Goal: Task Accomplishment & Management: Manage account settings

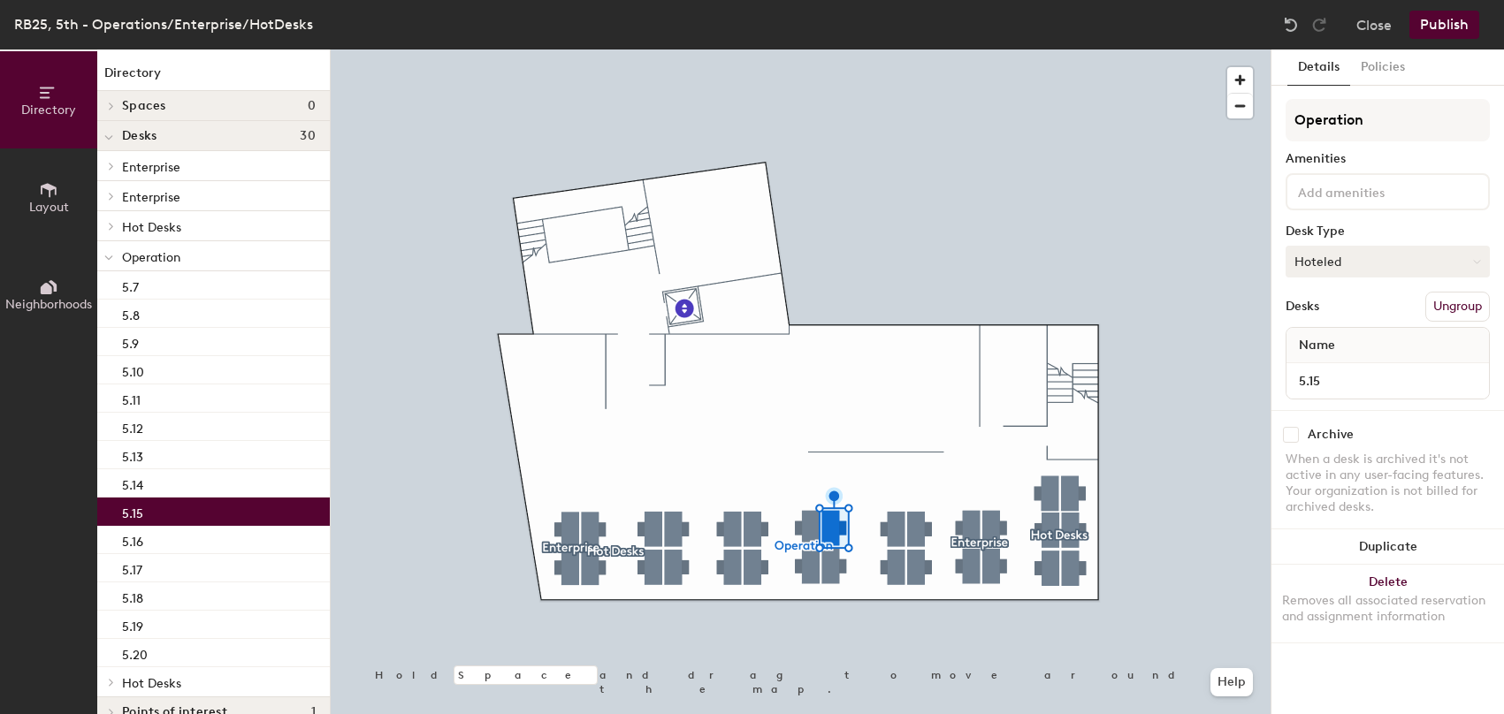
click at [1416, 262] on button "Hoteled" at bounding box center [1388, 262] width 204 height 32
click at [1339, 321] on div "Assigned" at bounding box center [1374, 316] width 177 height 27
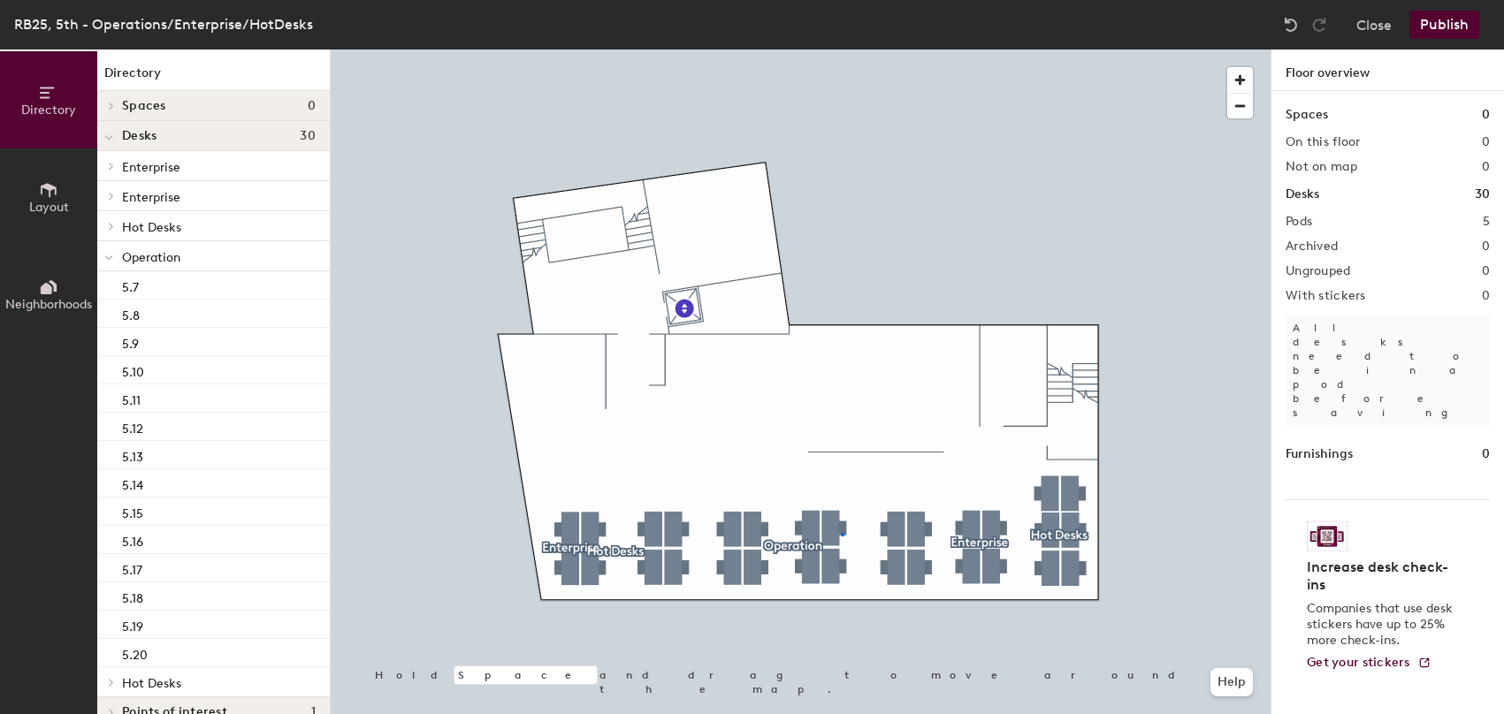
click at [841, 50] on div at bounding box center [801, 50] width 940 height 0
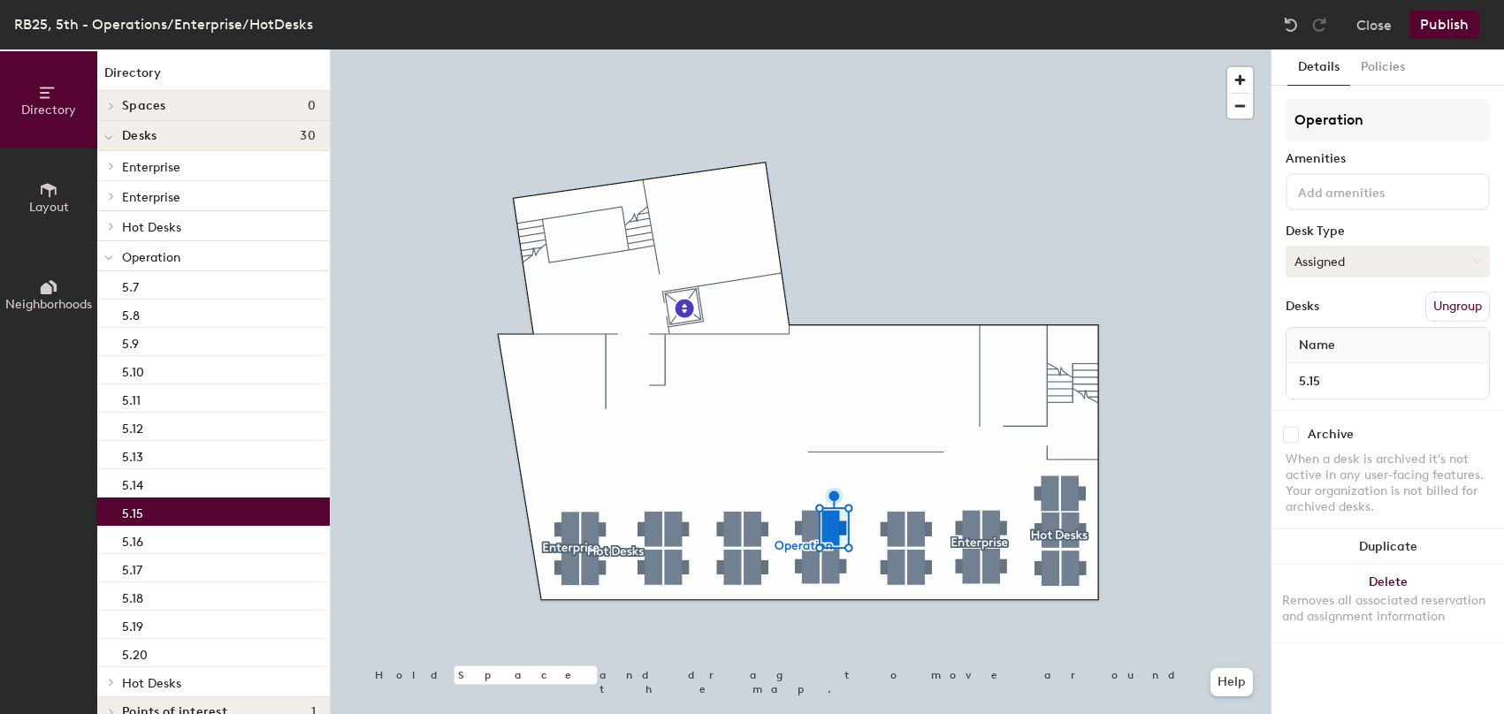
click at [1370, 264] on button "Assigned" at bounding box center [1388, 262] width 204 height 32
click at [1340, 315] on div "Assigned" at bounding box center [1374, 316] width 177 height 27
click at [1452, 28] on button "Publish" at bounding box center [1444, 25] width 70 height 28
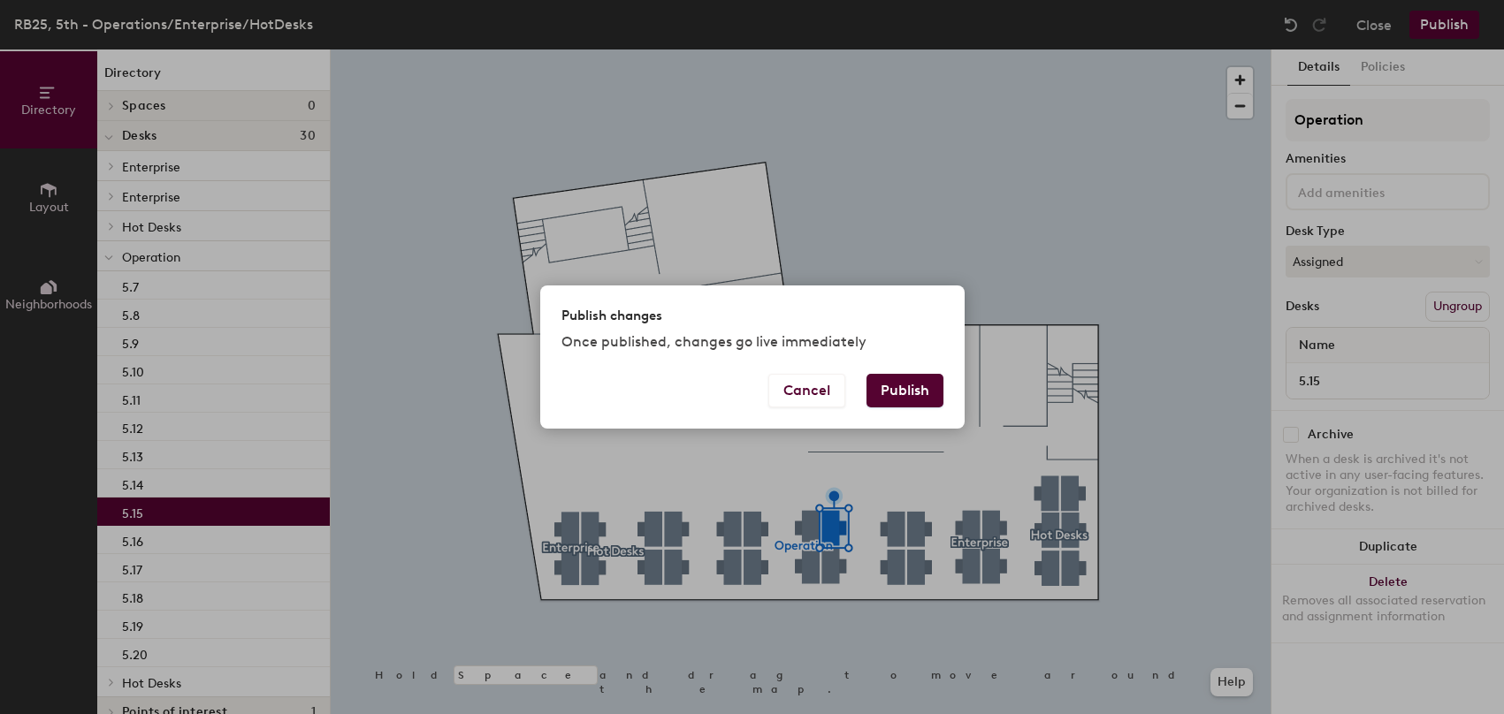
click at [915, 386] on button "Publish" at bounding box center [904, 391] width 77 height 34
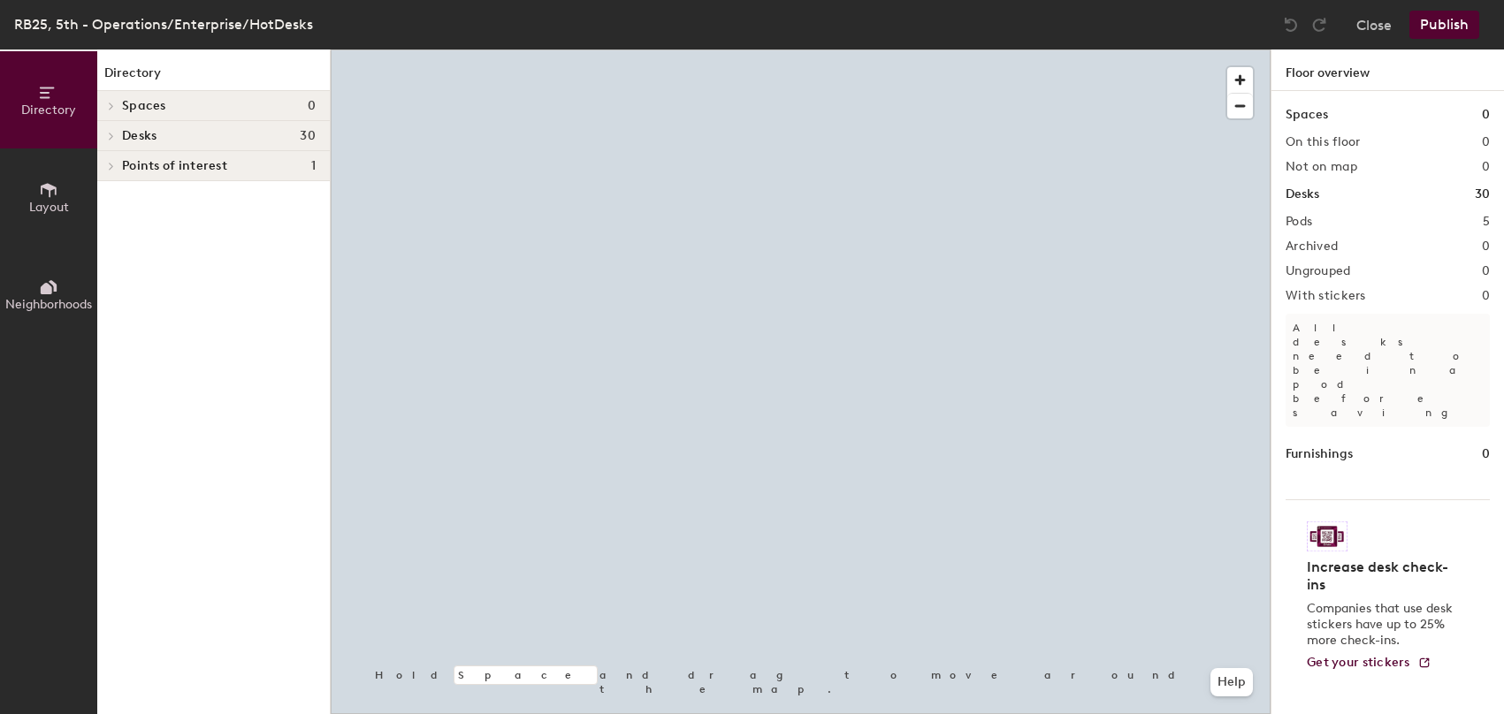
click at [835, 50] on div at bounding box center [801, 50] width 940 height 0
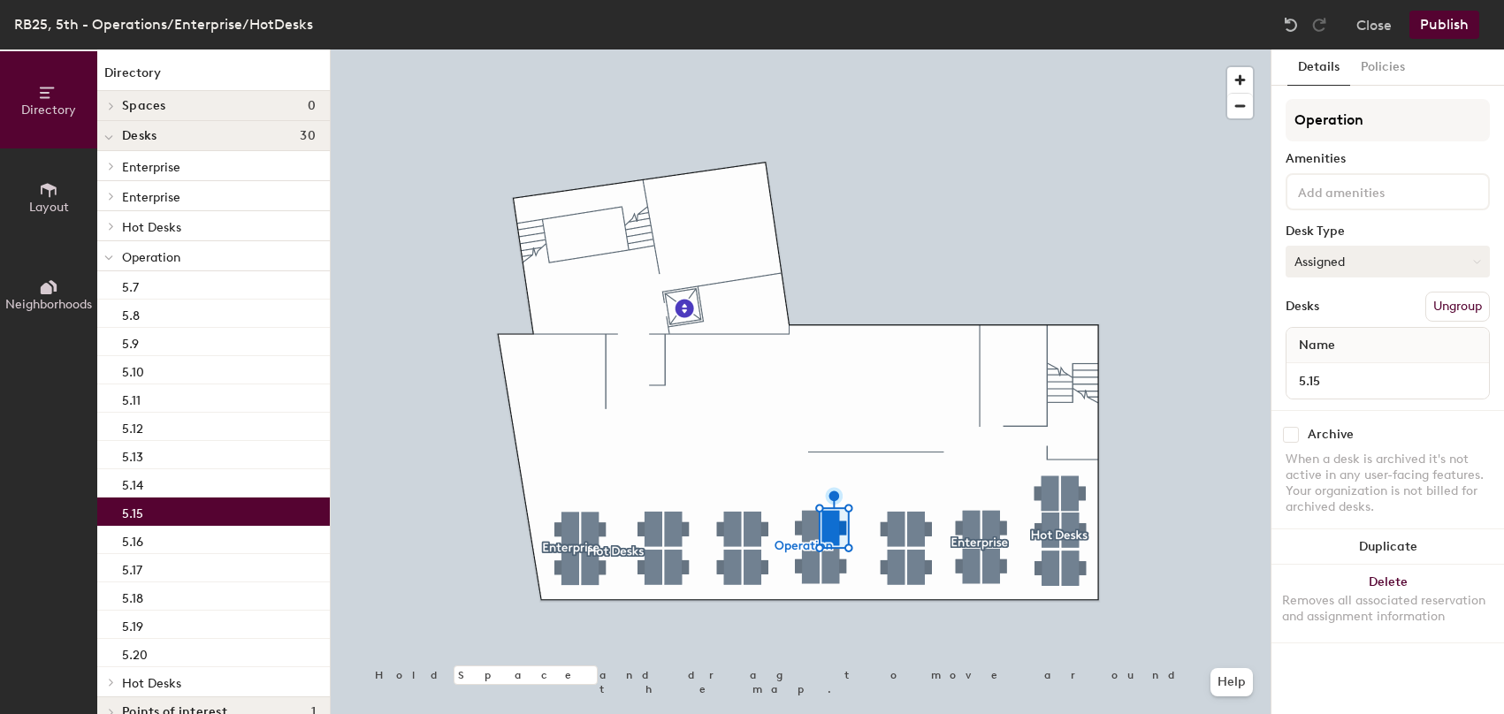
click at [1402, 259] on button "Assigned" at bounding box center [1388, 262] width 204 height 32
click at [1335, 369] on div "Hoteled" at bounding box center [1374, 369] width 177 height 27
click at [1451, 33] on button "Publish" at bounding box center [1444, 25] width 70 height 28
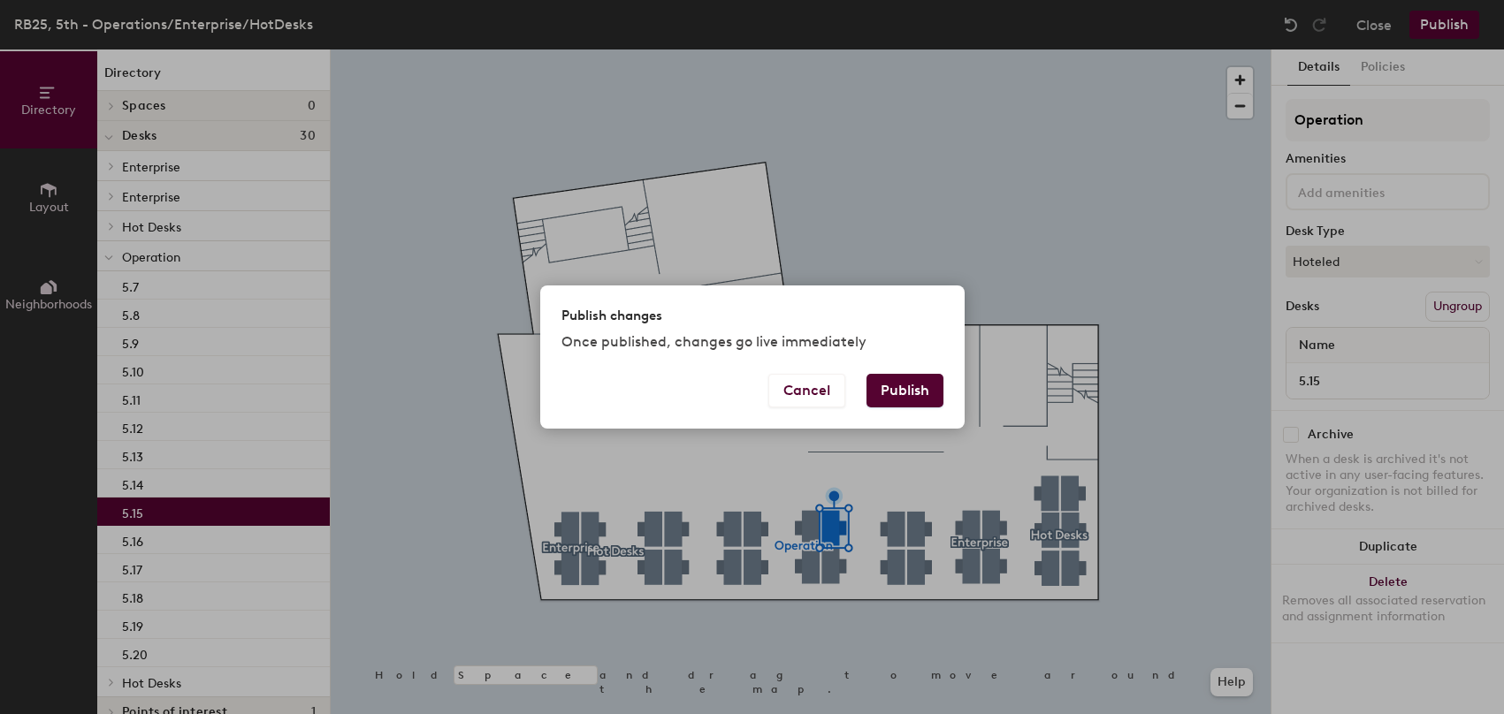
click at [891, 381] on button "Publish" at bounding box center [904, 391] width 77 height 34
